Goal: Task Accomplishment & Management: Use online tool/utility

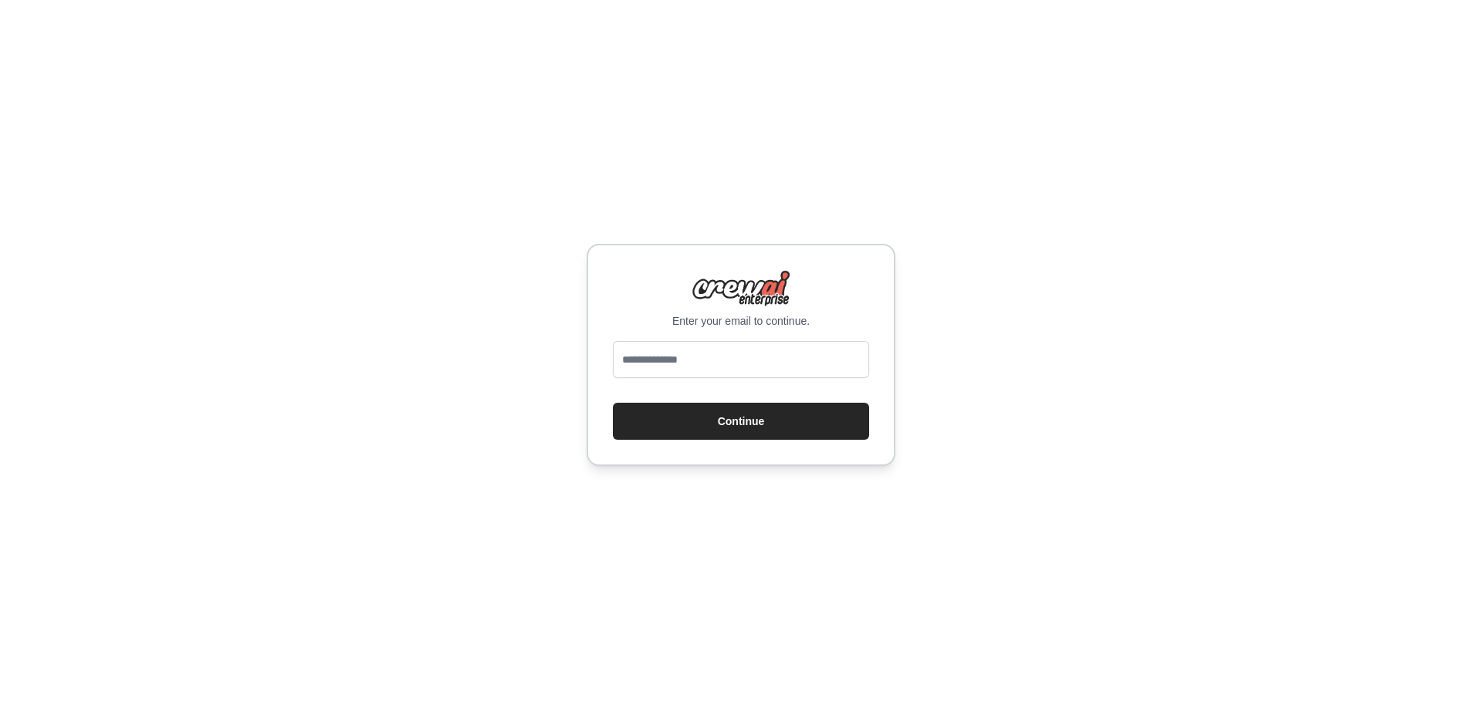
click at [771, 362] on input "email" at bounding box center [741, 359] width 256 height 37
type input "**********"
click at [776, 421] on button "Continue" at bounding box center [741, 421] width 256 height 37
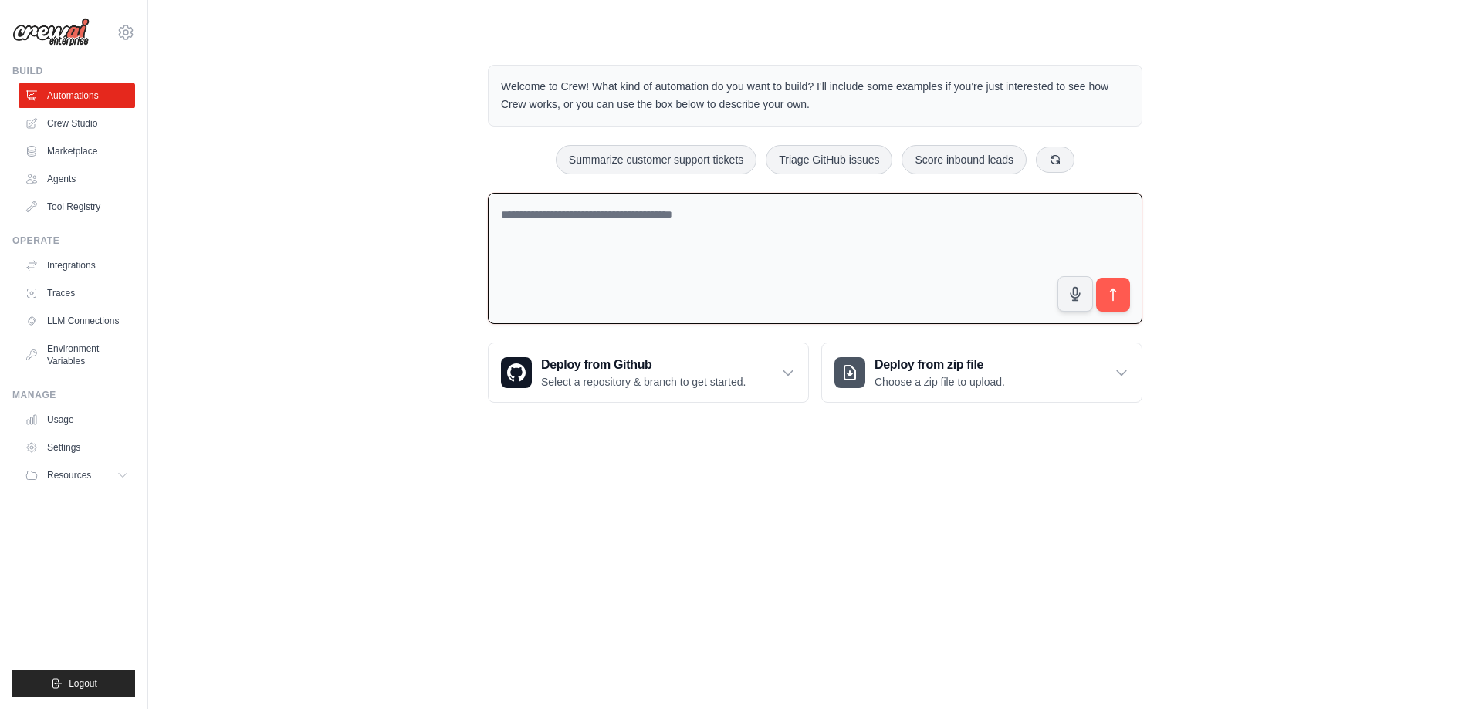
click at [678, 211] on textarea at bounding box center [815, 259] width 654 height 132
type textarea "**********"
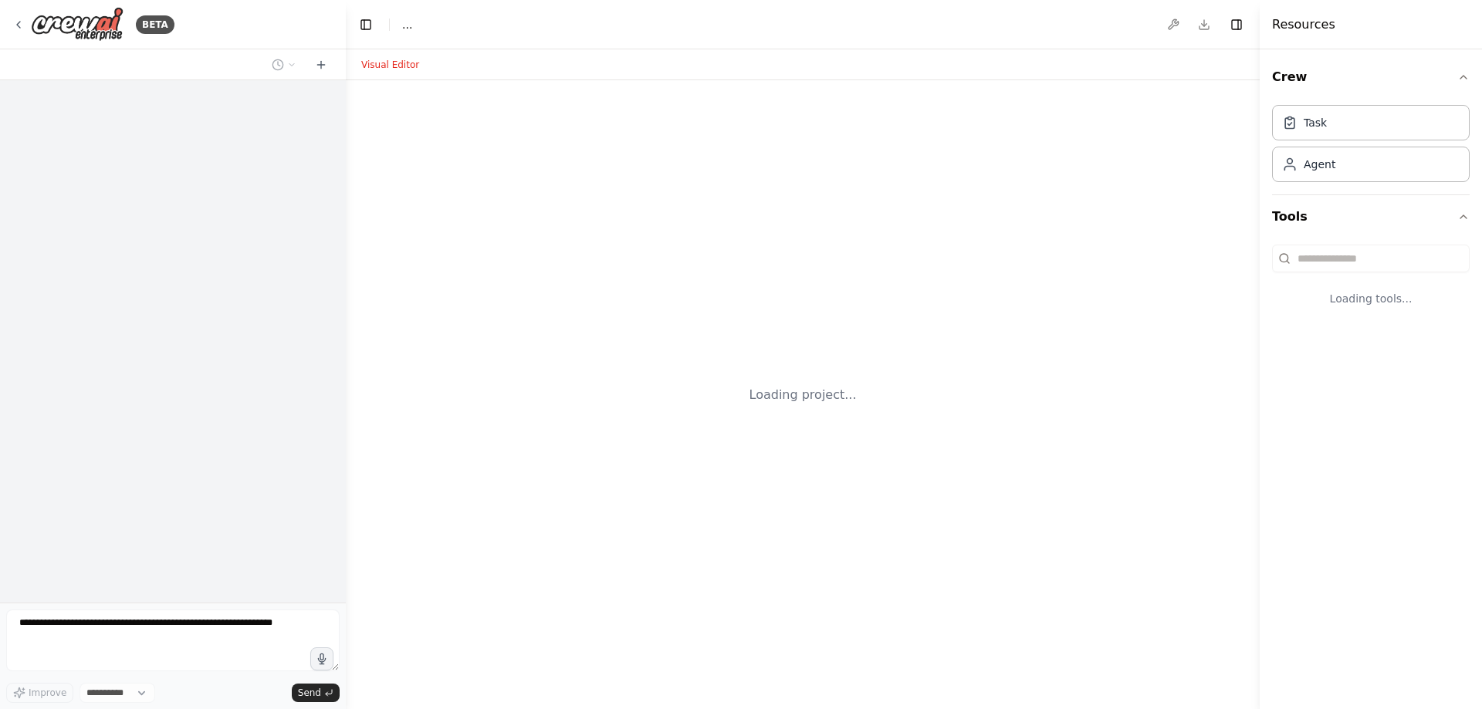
select select "****"
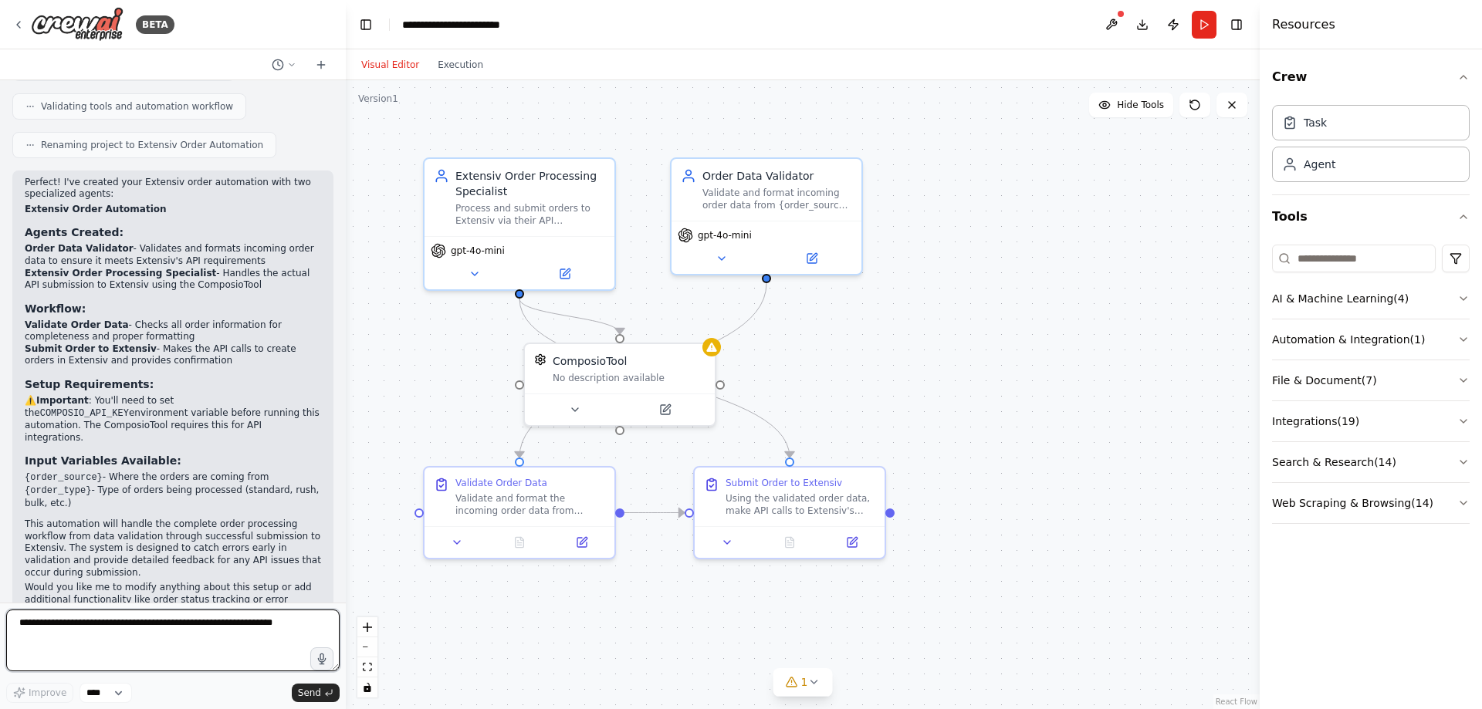
scroll to position [691, 0]
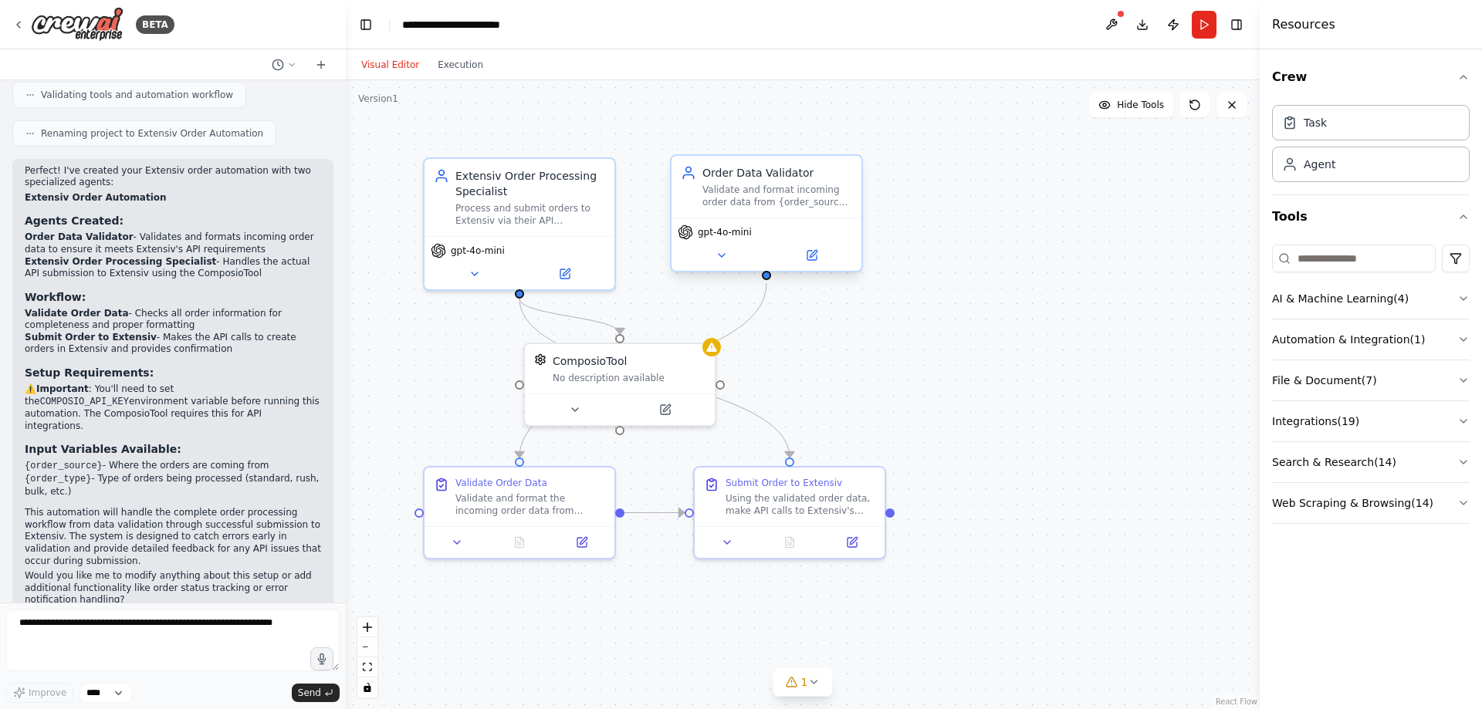
click at [723, 267] on div "gpt-4o-mini" at bounding box center [766, 244] width 190 height 53
click at [756, 201] on div "Validate and format incoming order data from {order_source} to ensure it meets …" at bounding box center [777, 196] width 150 height 25
click at [812, 257] on icon at bounding box center [813, 253] width 7 height 7
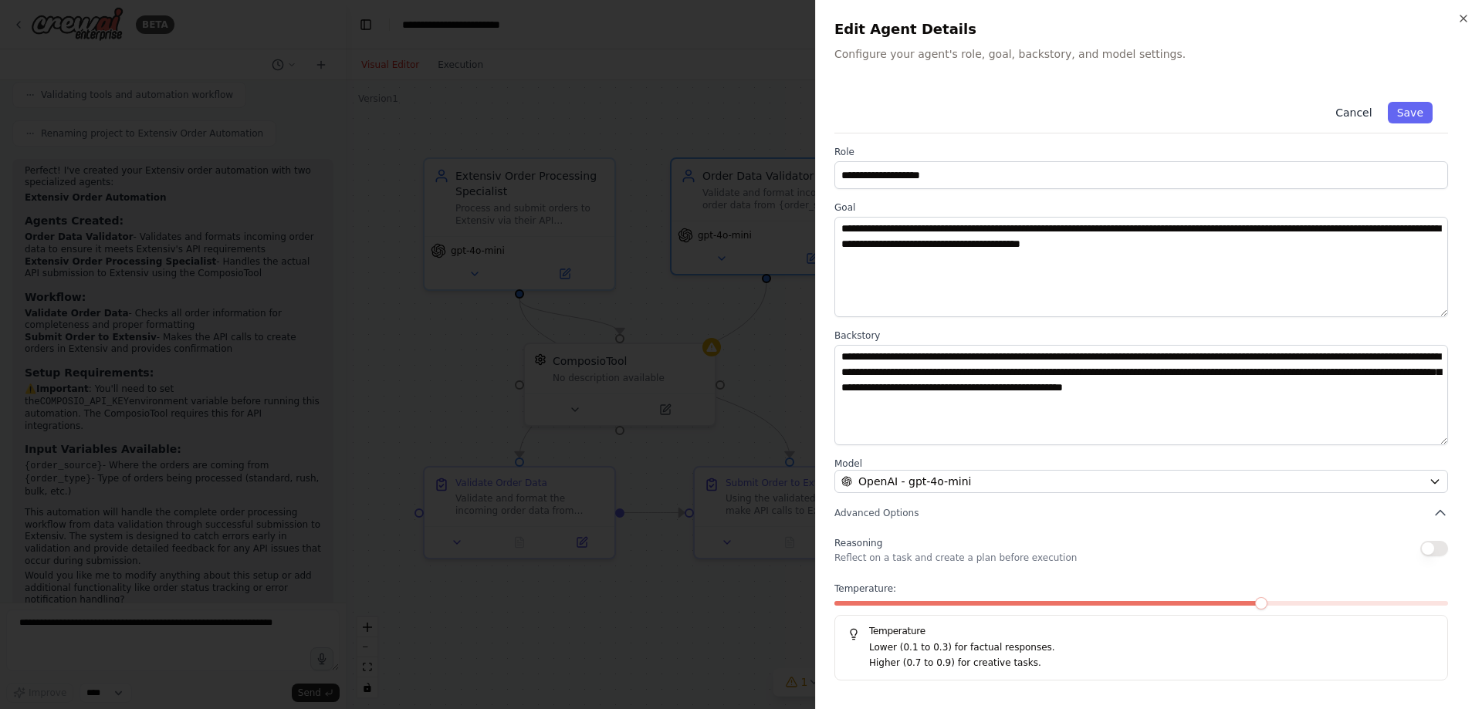
click at [1354, 106] on button "Cancel" at bounding box center [1353, 113] width 55 height 22
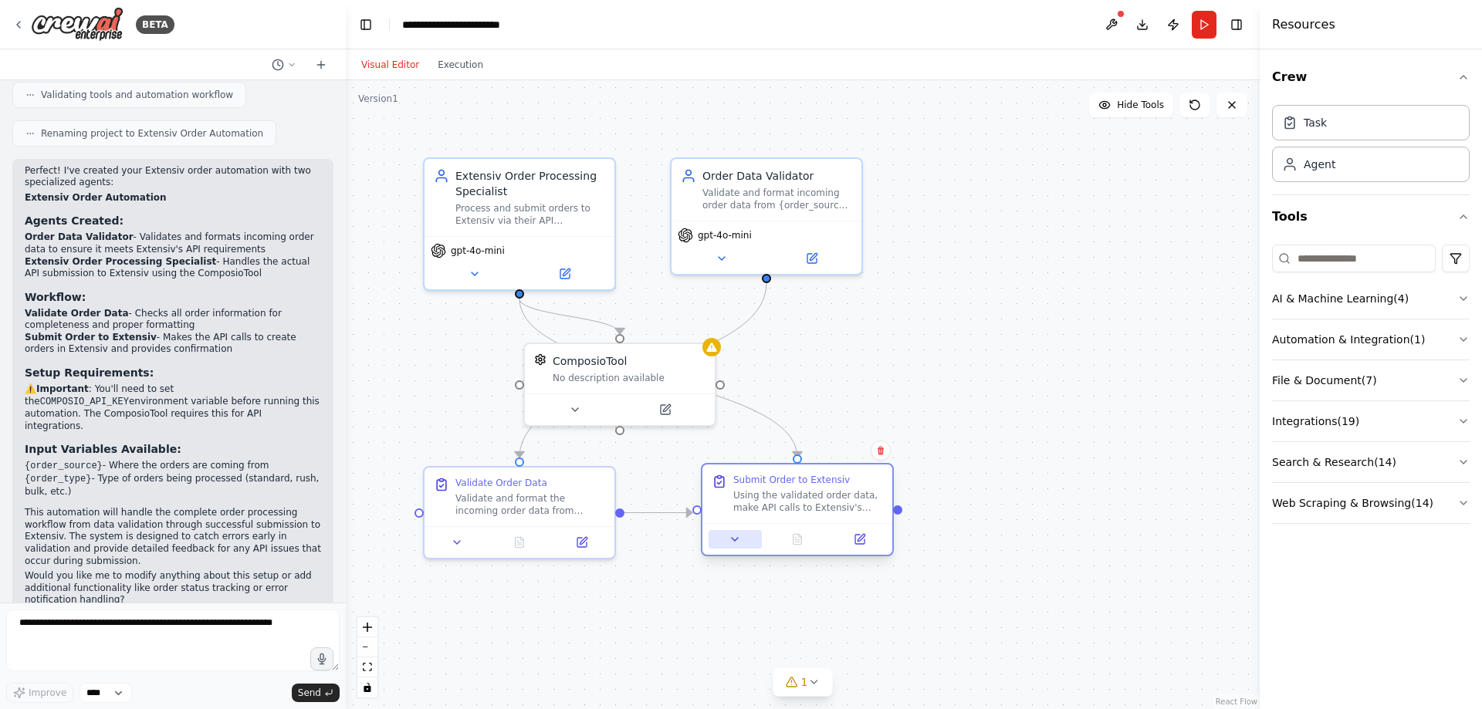
click at [725, 539] on button at bounding box center [734, 539] width 53 height 19
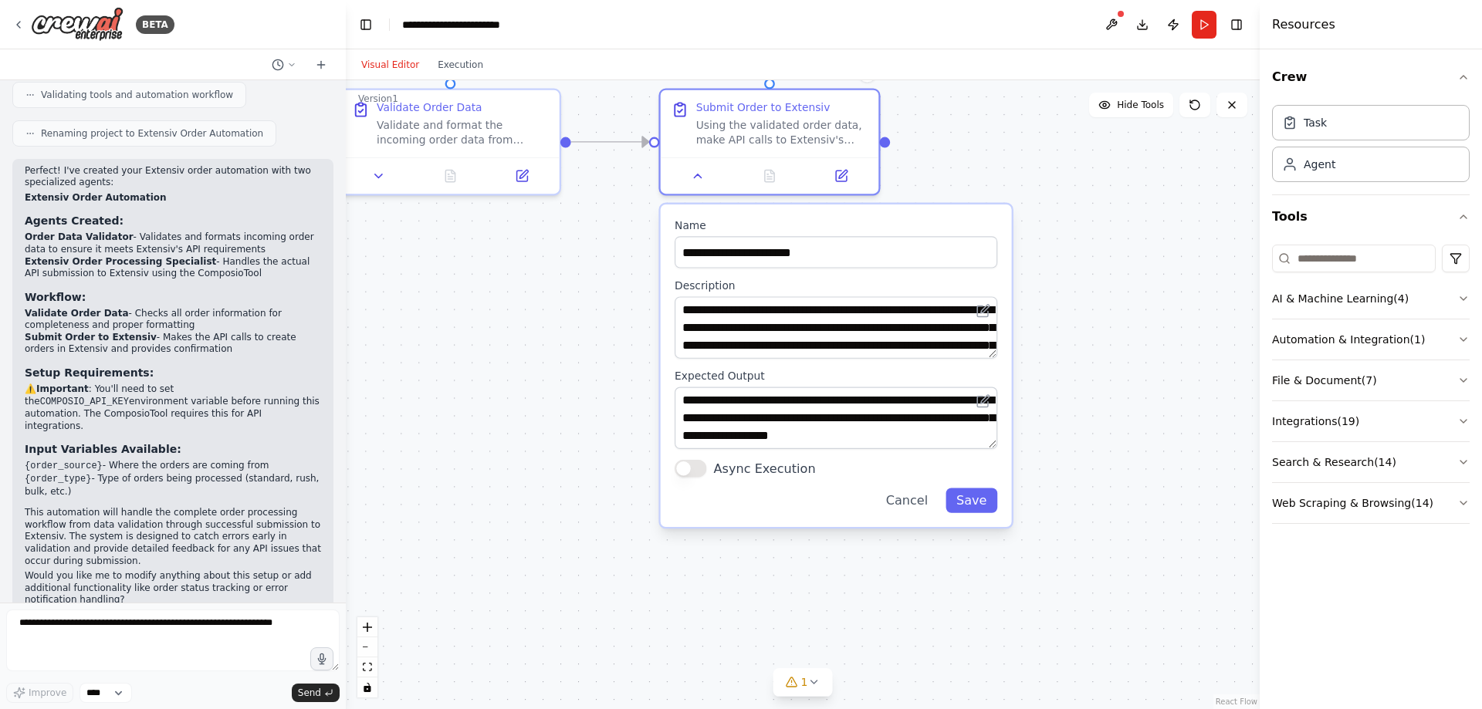
drag, startPoint x: 1087, startPoint y: 614, endPoint x: 1079, endPoint y: 262, distance: 352.8
click at [1079, 262] on div ".deletable-edge-delete-btn { width: 20px; height: 20px; border: 0px solid #ffff…" at bounding box center [803, 394] width 914 height 629
click at [1073, 305] on div ".deletable-edge-delete-btn { width: 20px; height: 20px; border: 0px solid #ffff…" at bounding box center [803, 394] width 914 height 629
click at [975, 496] on button "Save" at bounding box center [971, 500] width 52 height 25
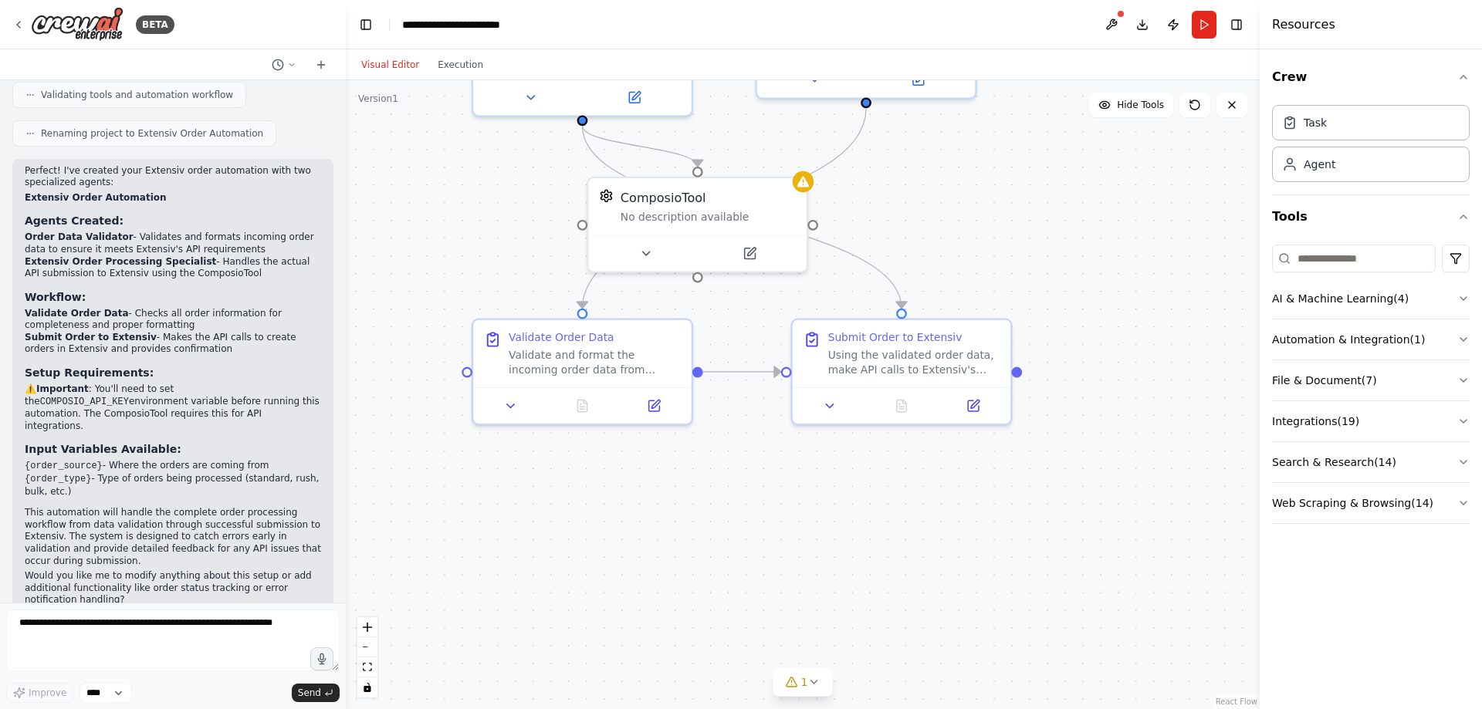
drag, startPoint x: 769, startPoint y: 492, endPoint x: 941, endPoint y: 731, distance: 293.6
click at [941, 708] on html "BETA i want to automate orders into Extensiv via api connection 11:22 AM ▶ Thou…" at bounding box center [741, 354] width 1482 height 709
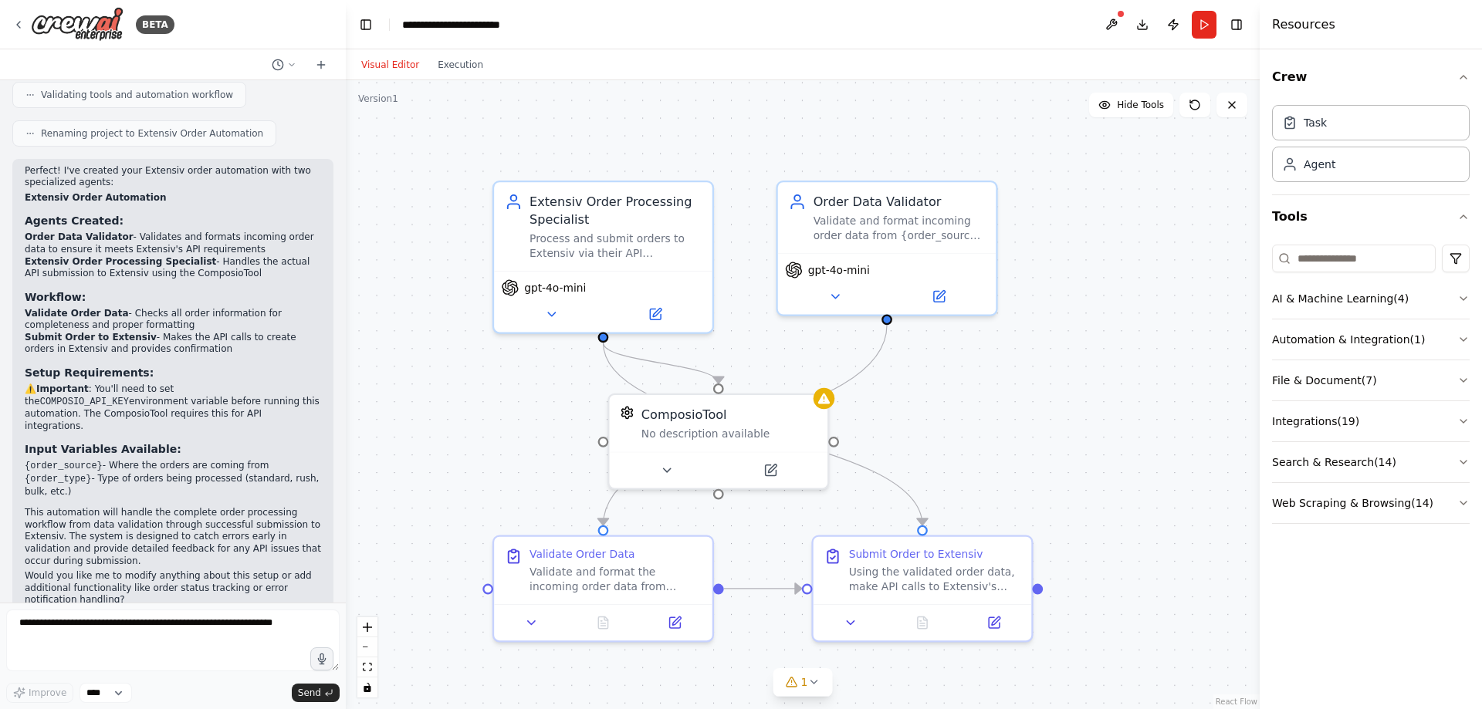
drag, startPoint x: 1002, startPoint y: 217, endPoint x: 1021, endPoint y: 431, distance: 215.4
click at [1021, 431] on div ".deletable-edge-delete-btn { width: 20px; height: 20px; border: 0px solid #ffff…" at bounding box center [803, 394] width 914 height 629
